Goal: Information Seeking & Learning: Learn about a topic

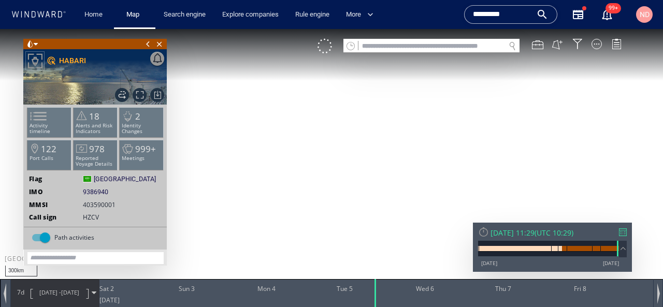
click at [405, 48] on input "text" at bounding box center [431, 46] width 147 height 14
paste input "*******"
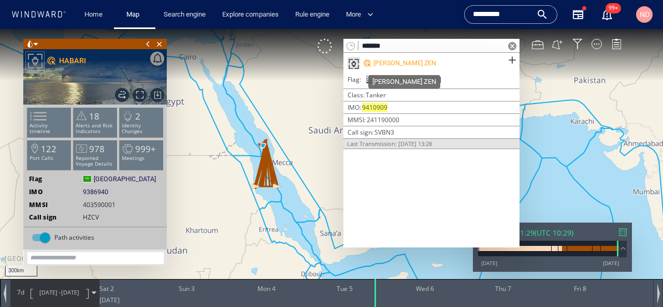
type input "*******"
click at [400, 59] on div "[PERSON_NAME] ZEN" at bounding box center [404, 63] width 63 height 9
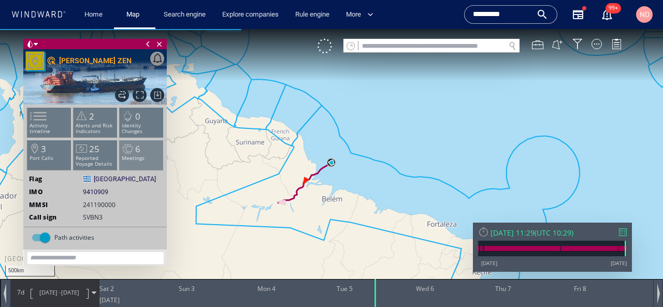
click at [133, 159] on p "Meetings" at bounding box center [142, 158] width 44 height 6
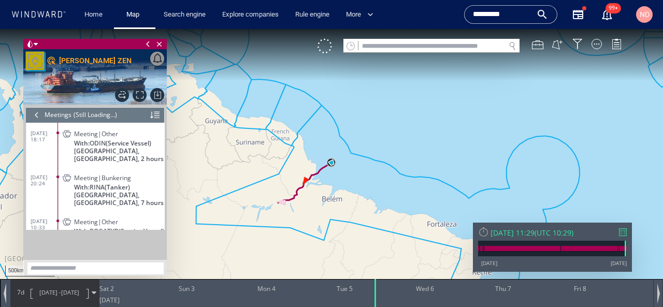
scroll to position [160, 0]
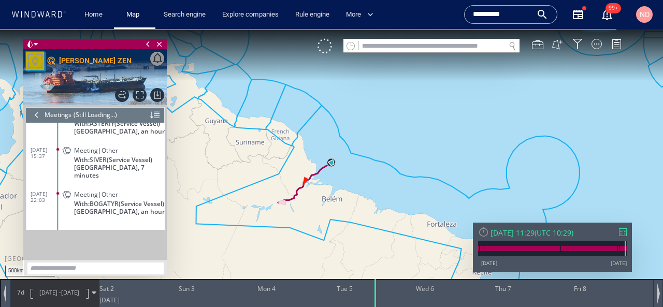
click at [127, 213] on p "[GEOGRAPHIC_DATA], an hour" at bounding box center [119, 212] width 91 height 8
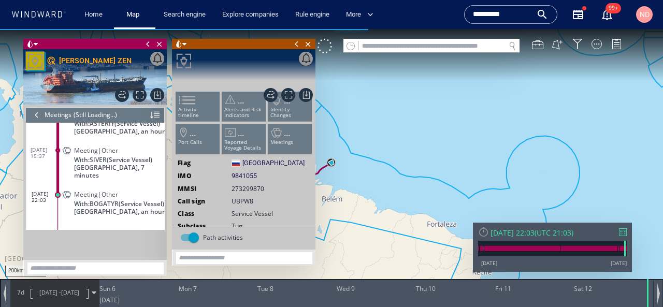
scroll to position [142, 0]
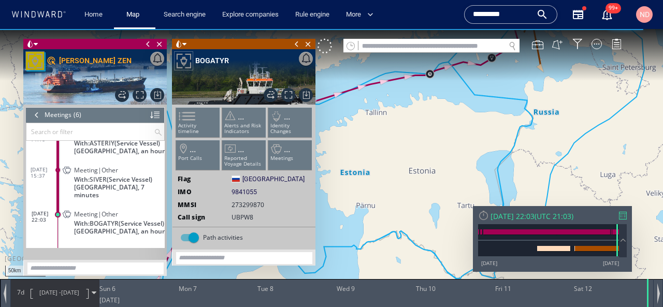
drag, startPoint x: 463, startPoint y: 98, endPoint x: 304, endPoint y: 186, distance: 182.0
click at [305, 29] on div "50km © Mapbox © OpenStreetMap Improve this map 0 0 Sat 5 July 2025 Sun 6 Mon 7 …" at bounding box center [331, 29] width 663 height 0
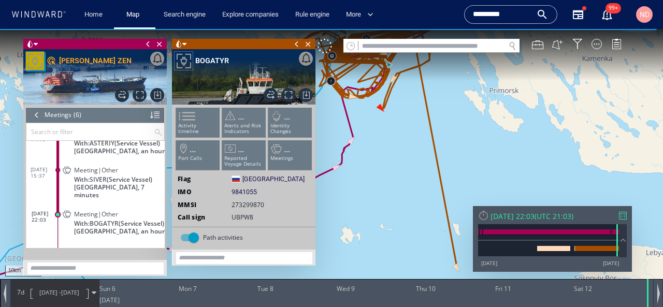
drag, startPoint x: 368, startPoint y: 130, endPoint x: 519, endPoint y: 154, distance: 152.1
click at [518, 153] on canvas "Map" at bounding box center [331, 163] width 663 height 268
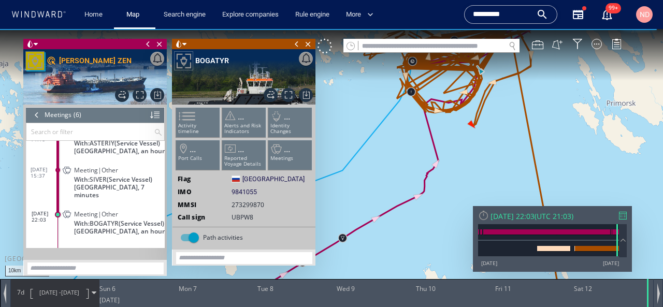
drag, startPoint x: 502, startPoint y: 136, endPoint x: 488, endPoint y: 214, distance: 78.9
click at [489, 29] on div "10km © Mapbox © OpenStreetMap Improve this map 0 0 Sat 5 July 2025 Sun 6 Mon 7 …" at bounding box center [331, 29] width 663 height 0
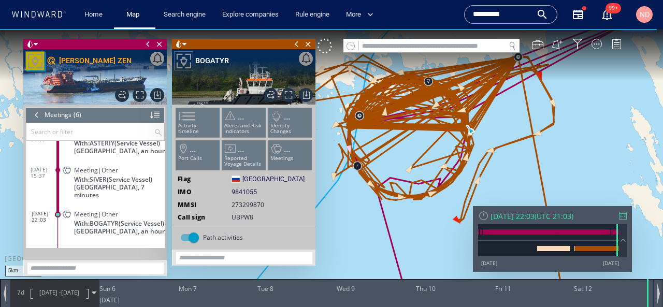
click at [75, 183] on span "With: SIVER (Service Vessel)" at bounding box center [113, 180] width 78 height 8
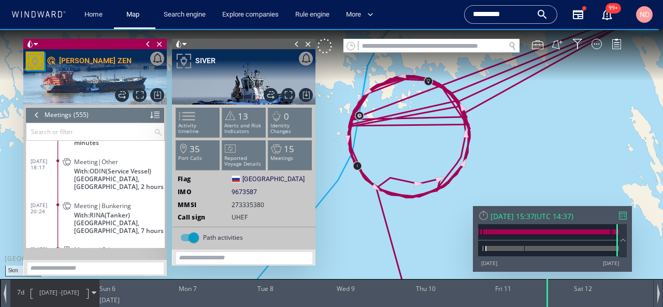
scroll to position [15671, 0]
click at [145, 218] on span "Skagen Harbour Anchorage, Denmark, 7 hours" at bounding box center [119, 226] width 91 height 16
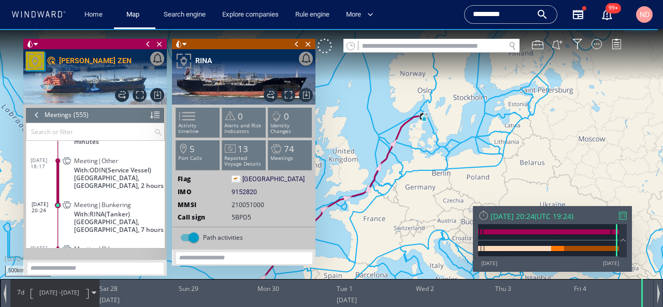
drag, startPoint x: 459, startPoint y: 138, endPoint x: 457, endPoint y: 185, distance: 47.2
click at [457, 185] on canvas "Map" at bounding box center [331, 163] width 663 height 268
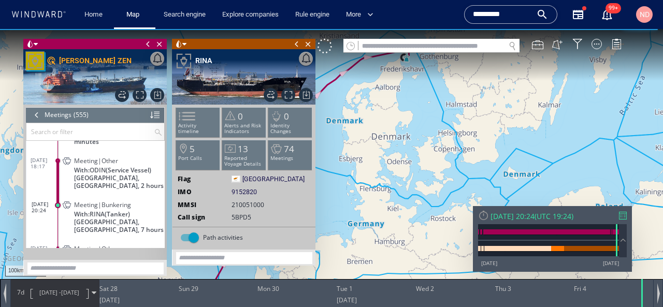
drag, startPoint x: 409, startPoint y: 100, endPoint x: 409, endPoint y: 152, distance: 52.3
click at [409, 152] on canvas "Map" at bounding box center [331, 163] width 663 height 268
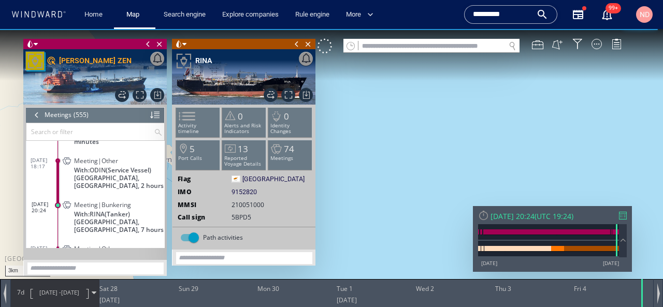
drag, startPoint x: 409, startPoint y: 108, endPoint x: 411, endPoint y: 265, distance: 157.0
click at [411, 265] on canvas "Map" at bounding box center [331, 163] width 663 height 268
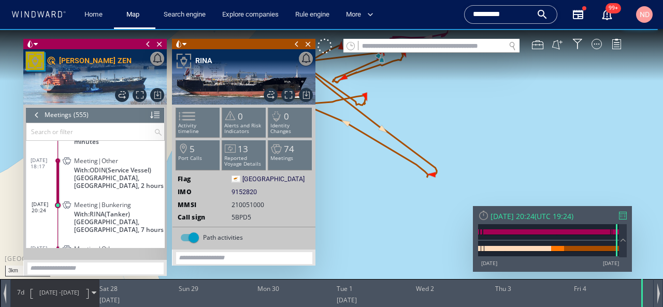
drag, startPoint x: 394, startPoint y: 155, endPoint x: 495, endPoint y: 205, distance: 113.0
click at [495, 205] on canvas "Map" at bounding box center [331, 163] width 663 height 268
drag, startPoint x: 415, startPoint y: 117, endPoint x: 414, endPoint y: 167, distance: 50.8
click at [414, 167] on canvas "Map" at bounding box center [331, 163] width 663 height 268
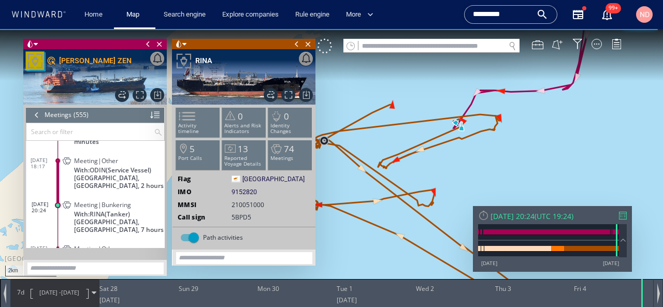
drag, startPoint x: 420, startPoint y: 159, endPoint x: 487, endPoint y: 156, distance: 66.9
click at [487, 156] on canvas "Map" at bounding box center [331, 163] width 663 height 268
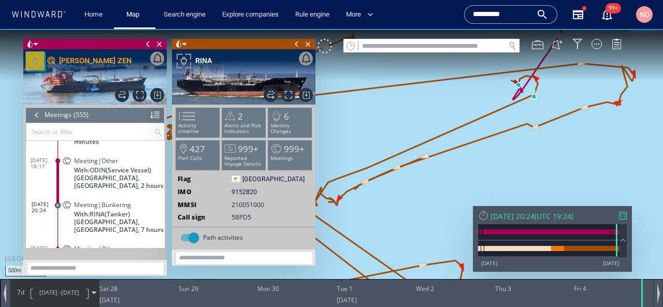
drag, startPoint x: 515, startPoint y: 103, endPoint x: 498, endPoint y: 137, distance: 38.7
click at [499, 137] on canvas "Map" at bounding box center [331, 163] width 663 height 268
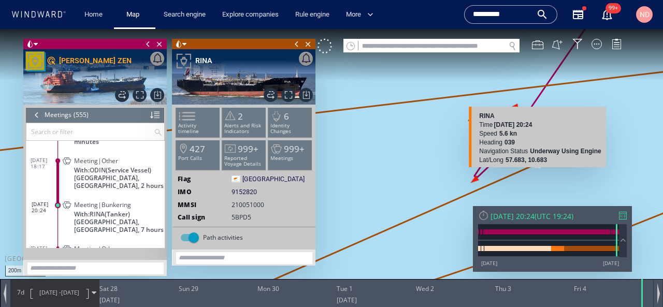
drag, startPoint x: 541, startPoint y: 96, endPoint x: 534, endPoint y: 176, distance: 80.1
click at [534, 176] on canvas "Map" at bounding box center [331, 163] width 663 height 268
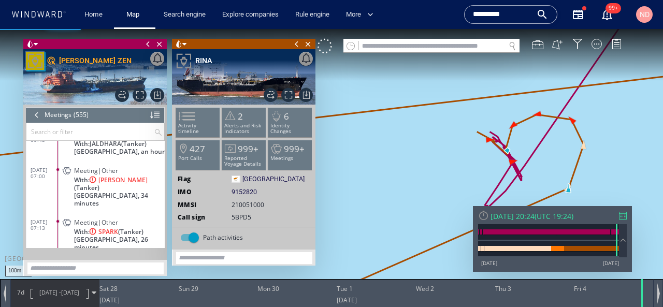
scroll to position [15517, 0]
click at [78, 220] on span "Meeting|Other" at bounding box center [96, 224] width 44 height 8
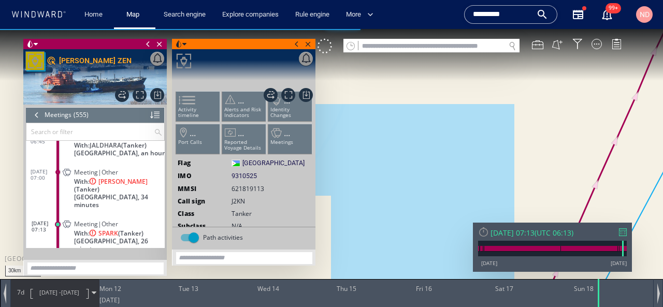
scroll to position [15527, 0]
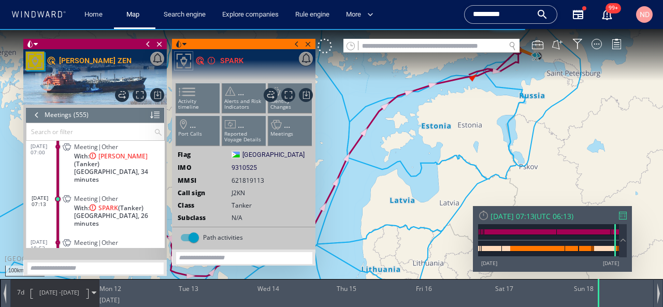
drag, startPoint x: 501, startPoint y: 94, endPoint x: 450, endPoint y: 151, distance: 77.0
click at [450, 151] on canvas "Map" at bounding box center [331, 163] width 663 height 268
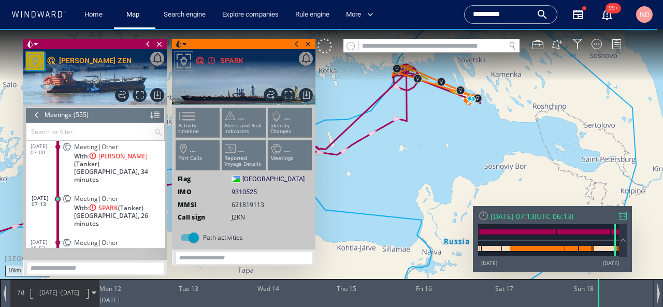
drag, startPoint x: 458, startPoint y: 111, endPoint x: 458, endPoint y: 158, distance: 46.6
click at [458, 157] on canvas "Map" at bounding box center [331, 163] width 663 height 268
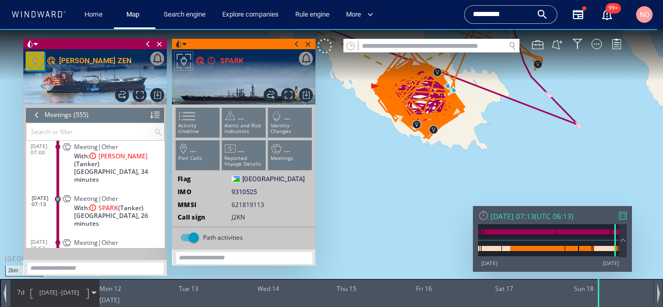
drag, startPoint x: 432, startPoint y: 116, endPoint x: 422, endPoint y: 220, distance: 105.1
click at [422, 220] on canvas "Map" at bounding box center [331, 163] width 663 height 268
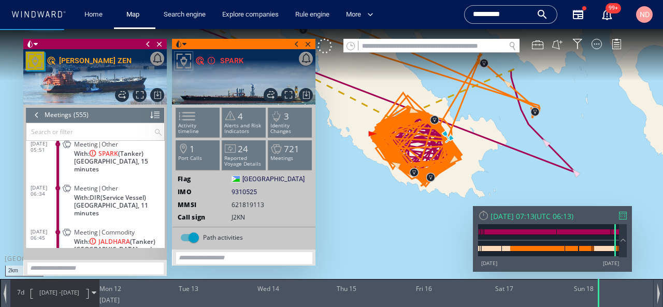
scroll to position [15451, 0]
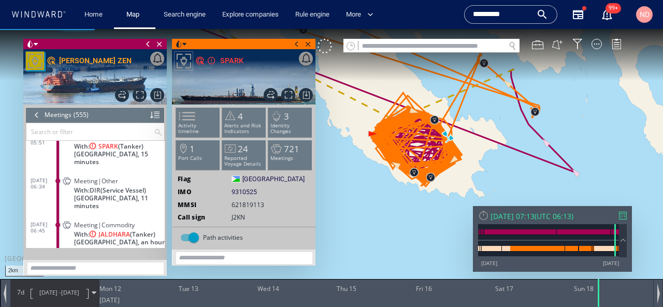
click at [87, 231] on span "With: JALDHARA (Tanker)" at bounding box center [114, 235] width 81 height 8
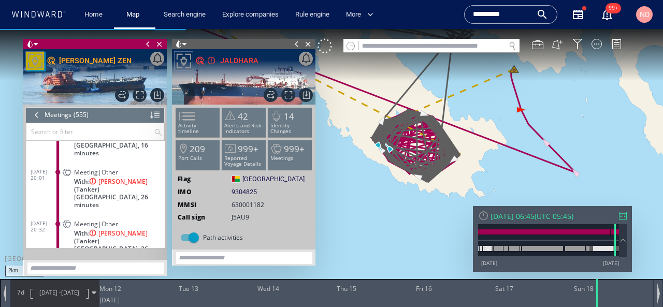
scroll to position [14780, 0]
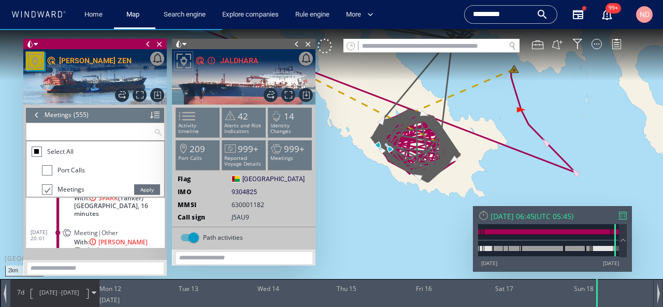
click at [110, 128] on input "text" at bounding box center [89, 131] width 127 height 17
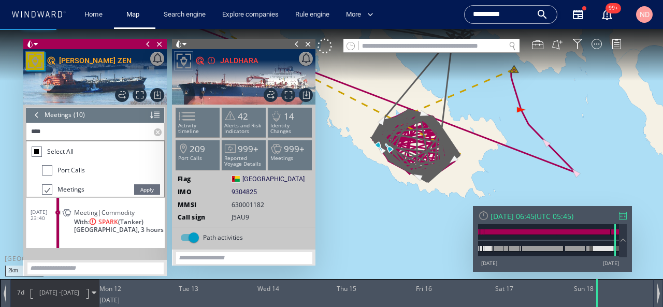
scroll to position [235, 0]
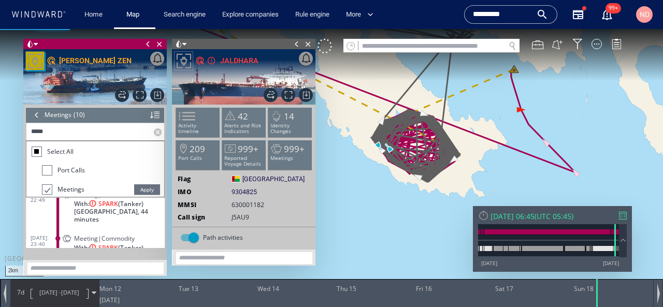
click at [146, 184] on li "Meetings" at bounding box center [103, 192] width 122 height 19
click at [146, 187] on span "Apply" at bounding box center [147, 189] width 26 height 10
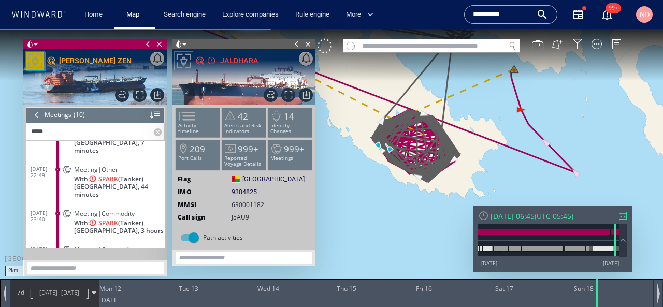
scroll to position [167, 0]
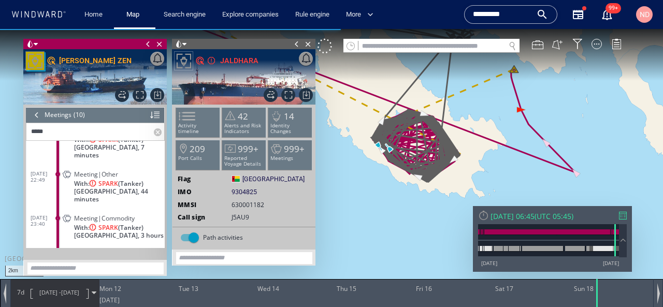
click at [136, 214] on div "Meeting|Commodity" at bounding box center [117, 218] width 87 height 8
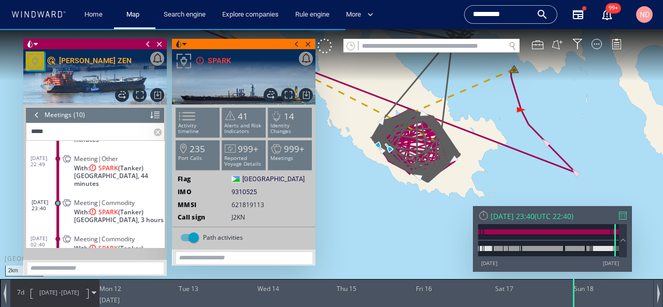
scroll to position [171, 0]
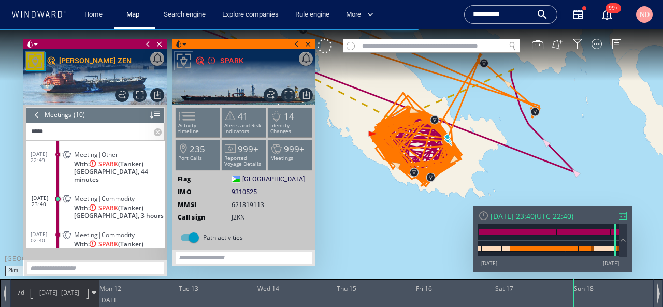
click at [104, 132] on input "*****" at bounding box center [89, 131] width 127 height 17
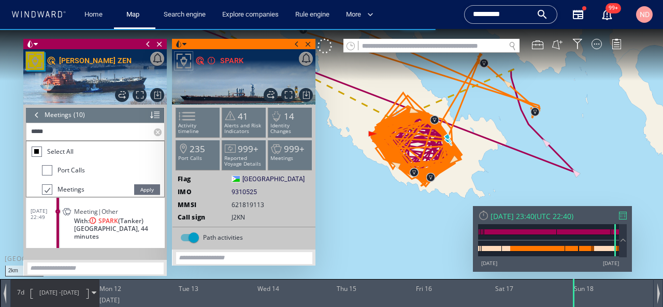
click at [104, 132] on input "*****" at bounding box center [89, 131] width 127 height 17
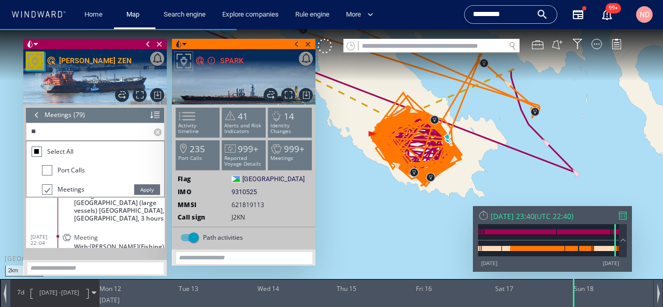
scroll to position [2200, 0]
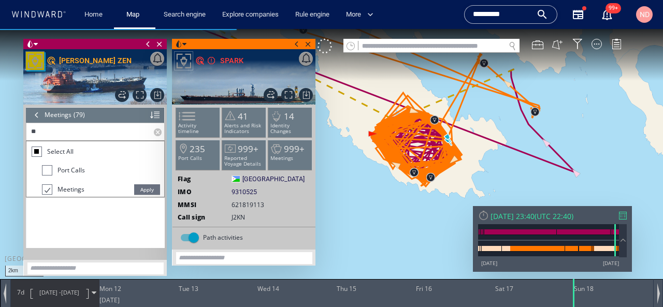
type input "*"
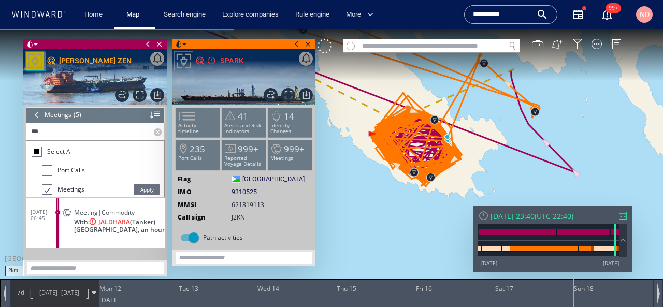
scroll to position [85, 0]
type input "****"
click at [152, 190] on span "Apply" at bounding box center [147, 189] width 26 height 10
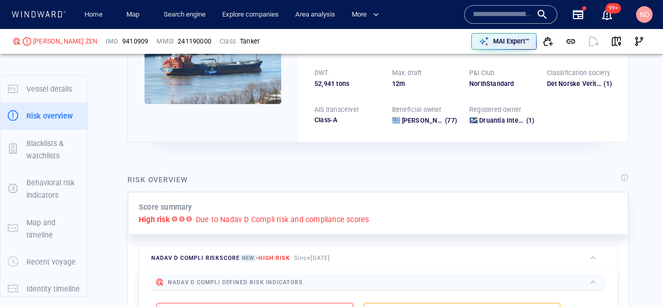
scroll to position [27, 0]
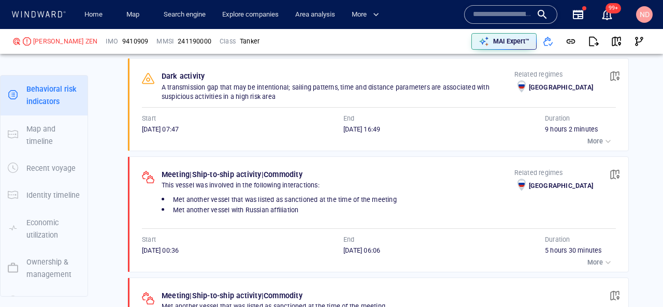
scroll to position [846, 0]
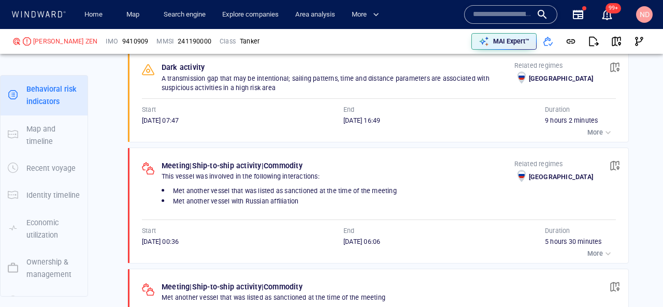
click at [595, 253] on p "More" at bounding box center [595, 253] width 16 height 9
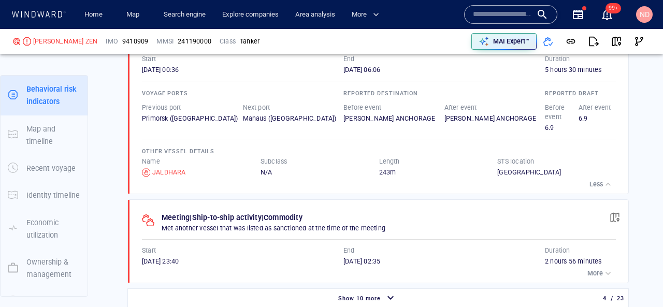
scroll to position [1021, 0]
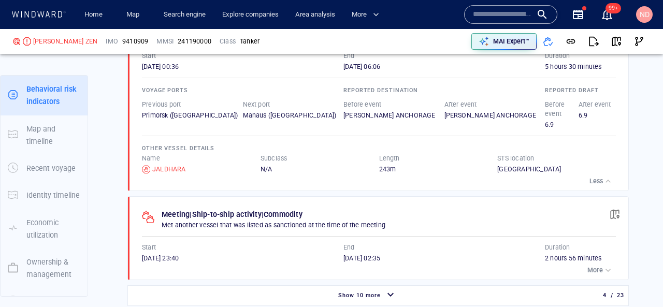
click at [601, 272] on p "More" at bounding box center [595, 270] width 16 height 9
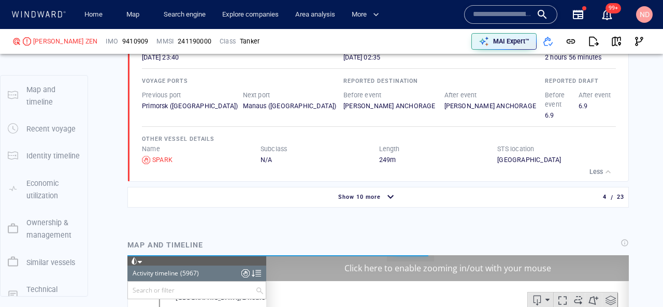
scroll to position [94, 0]
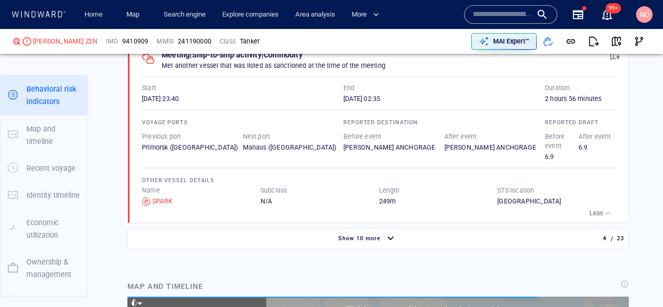
click at [368, 240] on span "Show 10 more" at bounding box center [359, 238] width 42 height 7
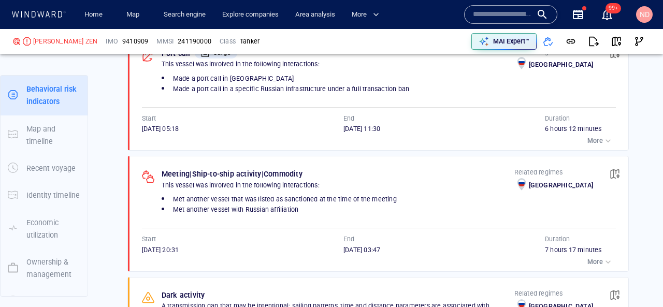
scroll to position [1604, 0]
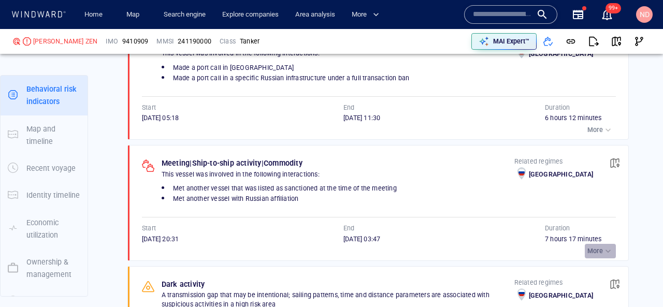
click at [601, 250] on p "More" at bounding box center [595, 251] width 16 height 9
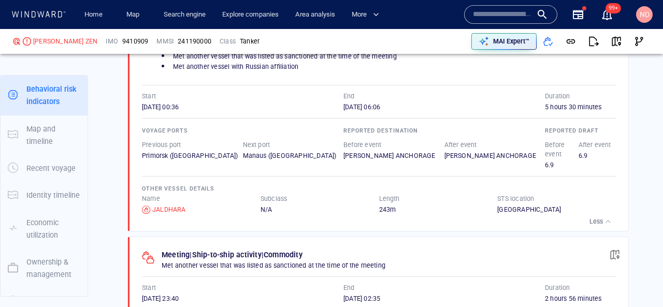
scroll to position [978, 0]
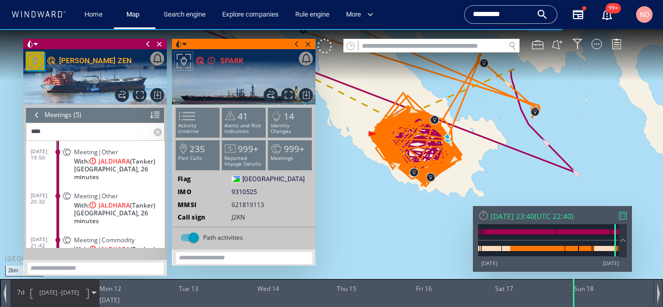
scroll to position [85, 0]
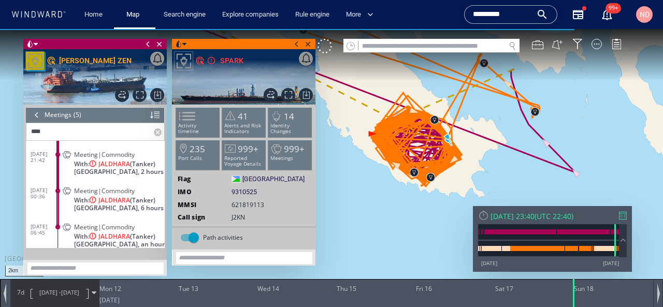
click at [68, 188] on div "Meeting|Commodity With: JALDHARA (Tanker) [GEOGRAPHIC_DATA], 6 hours" at bounding box center [113, 198] width 104 height 31
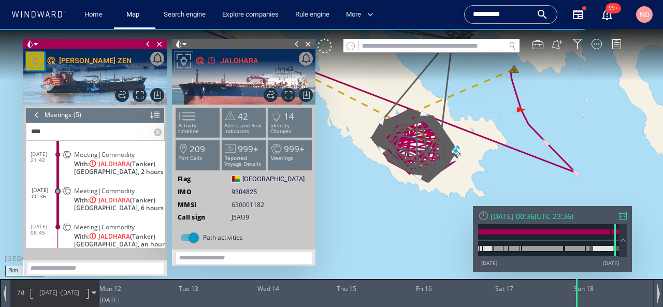
click at [100, 129] on input "****" at bounding box center [89, 131] width 127 height 17
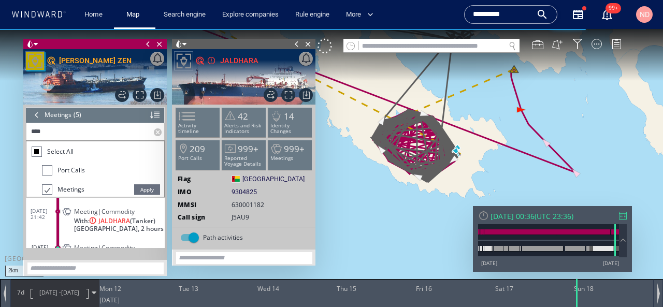
click at [100, 129] on input "****" at bounding box center [89, 131] width 127 height 17
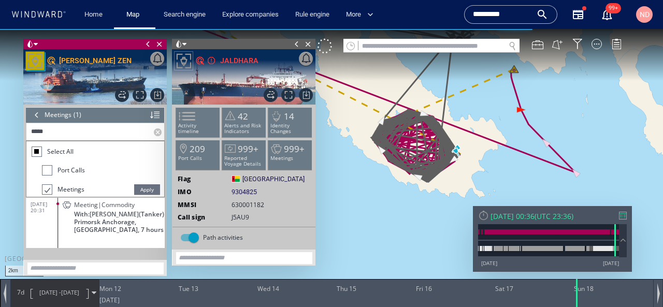
scroll to position [4, 0]
type input "*****"
click at [148, 187] on span "Apply" at bounding box center [147, 189] width 26 height 10
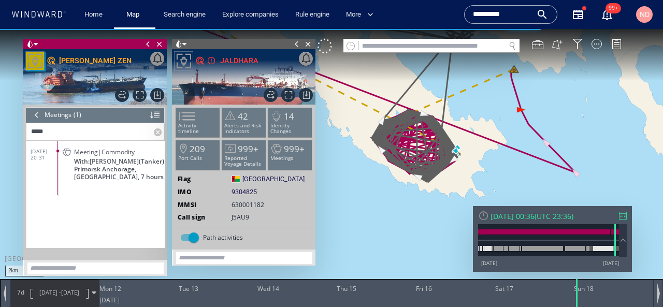
click at [94, 169] on span "Primorsk Anchorage, [GEOGRAPHIC_DATA], 7 hours" at bounding box center [119, 173] width 91 height 16
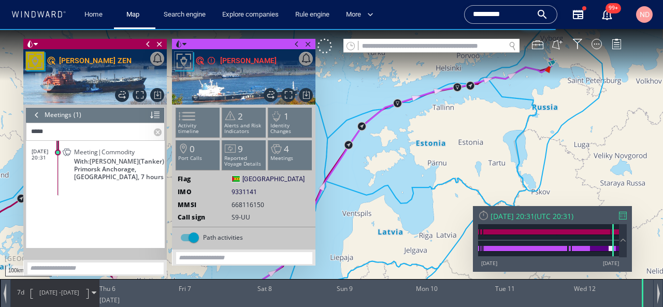
click at [440, 127] on canvas "Map" at bounding box center [331, 163] width 663 height 268
drag, startPoint x: 551, startPoint y: 98, endPoint x: 477, endPoint y: 182, distance: 111.5
click at [477, 182] on canvas "Map" at bounding box center [331, 163] width 663 height 268
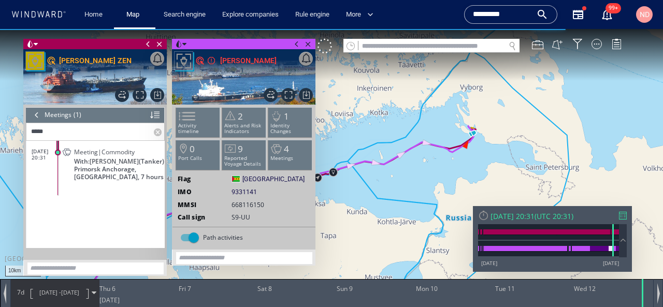
drag, startPoint x: 494, startPoint y: 117, endPoint x: 471, endPoint y: 228, distance: 113.7
click at [471, 228] on canvas "Map" at bounding box center [331, 163] width 663 height 268
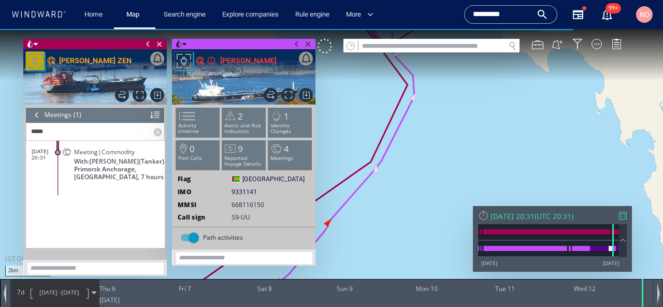
drag, startPoint x: 453, startPoint y: 129, endPoint x: 455, endPoint y: 224, distance: 95.3
click at [454, 222] on canvas "Map" at bounding box center [331, 163] width 663 height 268
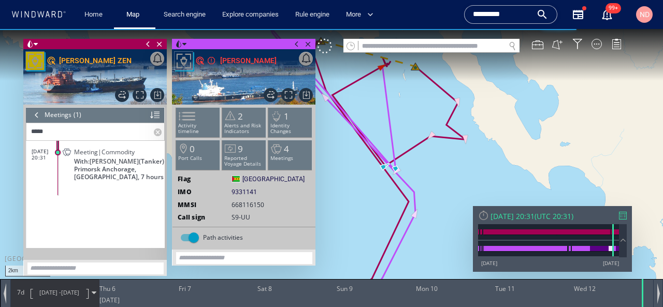
drag, startPoint x: 417, startPoint y: 168, endPoint x: 473, endPoint y: 169, distance: 56.0
click at [473, 169] on canvas "Map" at bounding box center [331, 163] width 663 height 268
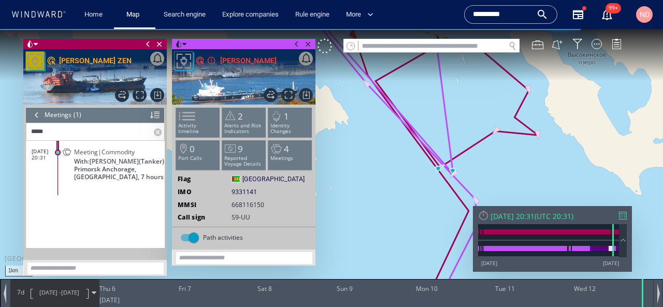
drag, startPoint x: 393, startPoint y: 197, endPoint x: 393, endPoint y: 220, distance: 22.8
click at [393, 220] on canvas "Map" at bounding box center [331, 163] width 663 height 268
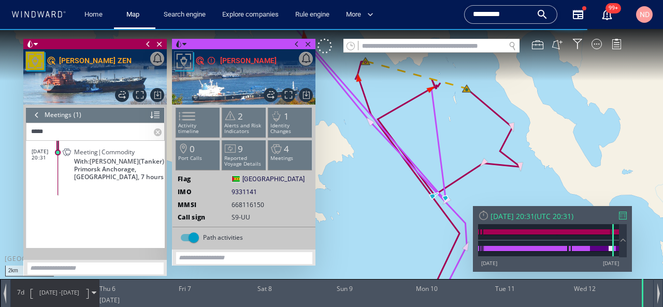
drag, startPoint x: 390, startPoint y: 188, endPoint x: 391, endPoint y: 220, distance: 32.1
click at [391, 220] on canvas "Map" at bounding box center [331, 163] width 663 height 268
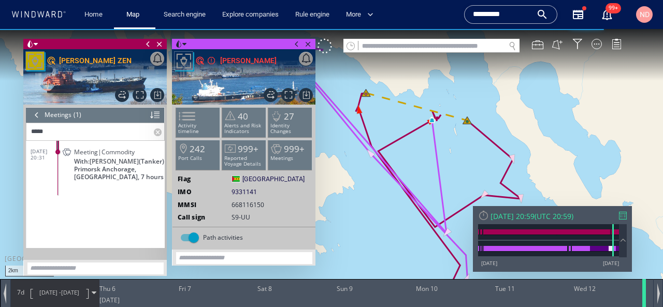
click at [644, 300] on div at bounding box center [646, 293] width 10 height 28
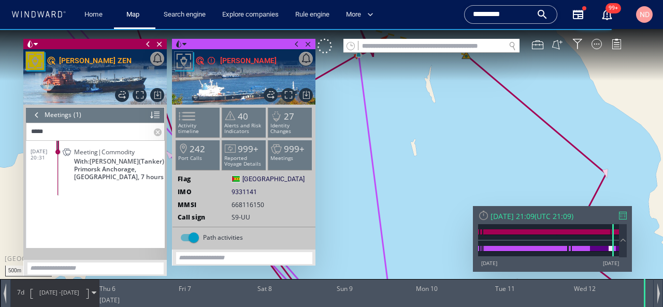
drag, startPoint x: 389, startPoint y: 86, endPoint x: 459, endPoint y: 190, distance: 125.4
click at [458, 190] on canvas "Map" at bounding box center [331, 163] width 663 height 268
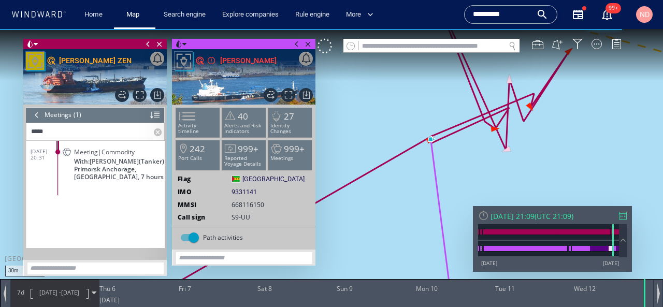
drag, startPoint x: 435, startPoint y: 175, endPoint x: 425, endPoint y: 291, distance: 116.0
click at [425, 29] on div "30m © Mapbox © OpenStreetMap Improve this map 0 0 [DATE] Thu 6 Fri 7 Sat 8 Sun …" at bounding box center [331, 29] width 663 height 0
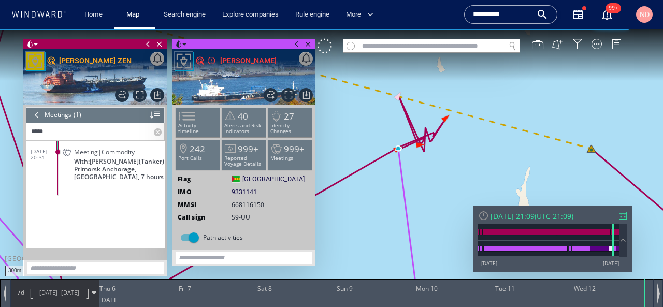
drag, startPoint x: 394, startPoint y: 220, endPoint x: 409, endPoint y: 101, distance: 119.6
click at [409, 102] on canvas "Map" at bounding box center [331, 163] width 663 height 268
